Goal: Find specific page/section: Find specific page/section

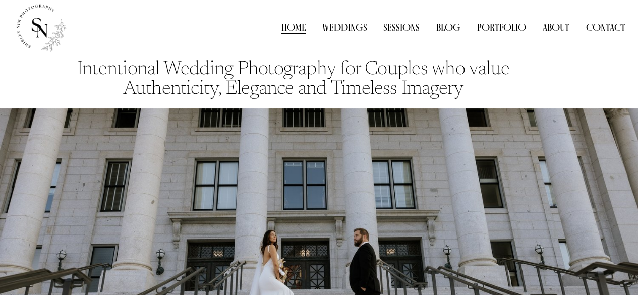
click at [597, 26] on link "Contact" at bounding box center [605, 27] width 39 height 15
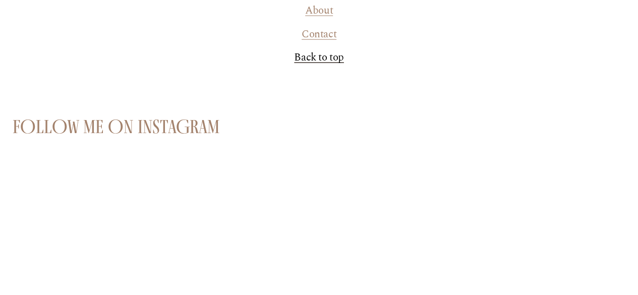
scroll to position [1158, 0]
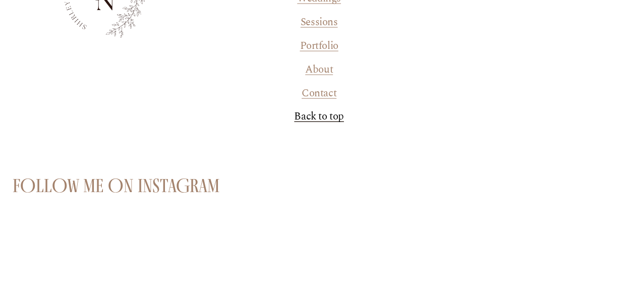
click at [318, 101] on link "Contact" at bounding box center [319, 94] width 35 height 16
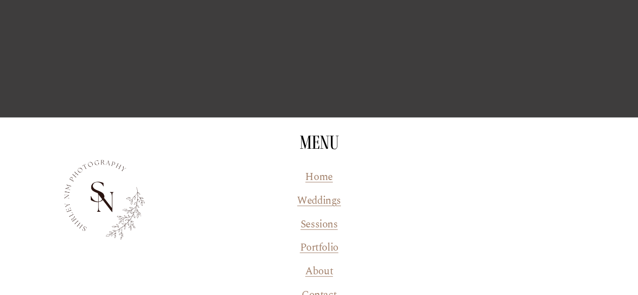
scroll to position [1214, 0]
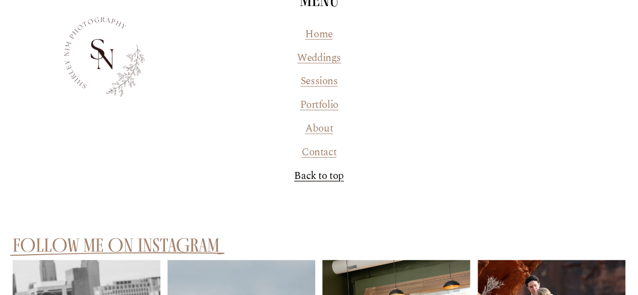
click at [318, 155] on link "Contact" at bounding box center [319, 153] width 35 height 16
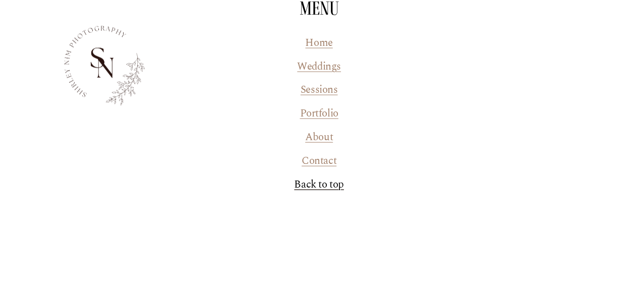
scroll to position [1210, 0]
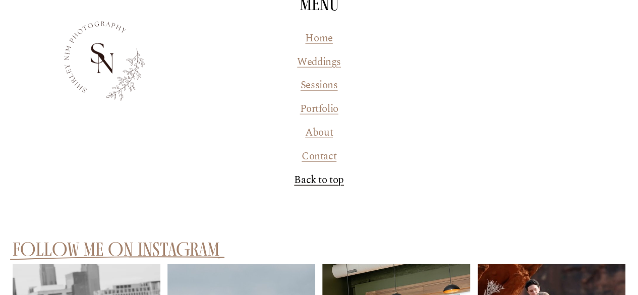
click at [320, 136] on link "About" at bounding box center [319, 133] width 28 height 16
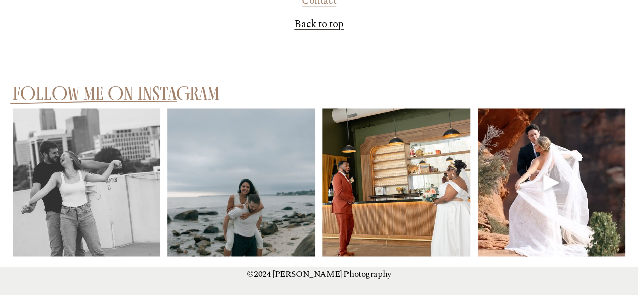
scroll to position [2598, 0]
